Goal: Communication & Community: Ask a question

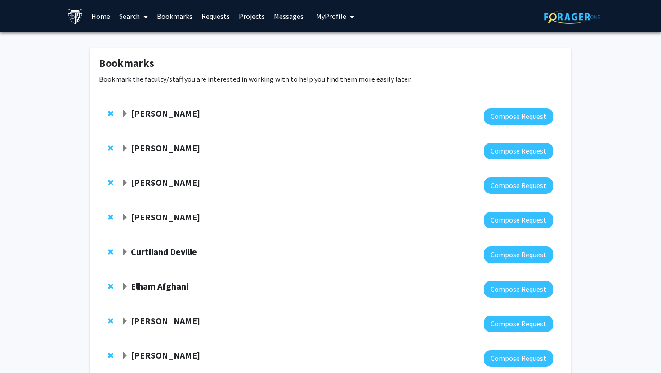
click at [287, 12] on link "Messages" at bounding box center [288, 15] width 39 height 31
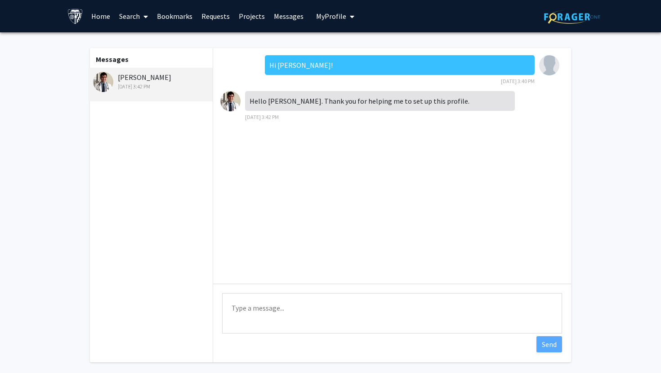
click at [216, 17] on link "Requests" at bounding box center [215, 15] width 37 height 31
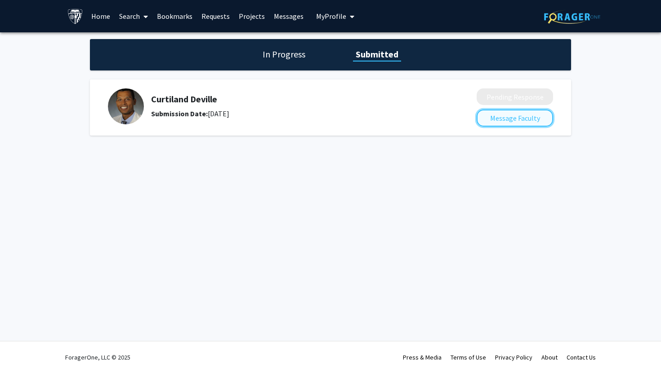
click at [492, 120] on button "Message Faculty" at bounding box center [514, 118] width 76 height 17
click at [372, 60] on h1 "Submitted" at bounding box center [377, 54] width 48 height 13
click at [161, 107] on div "Curtiland Deville Submission Date: July 16, 2025" at bounding box center [290, 106] width 278 height 25
